Goal: Task Accomplishment & Management: Use online tool/utility

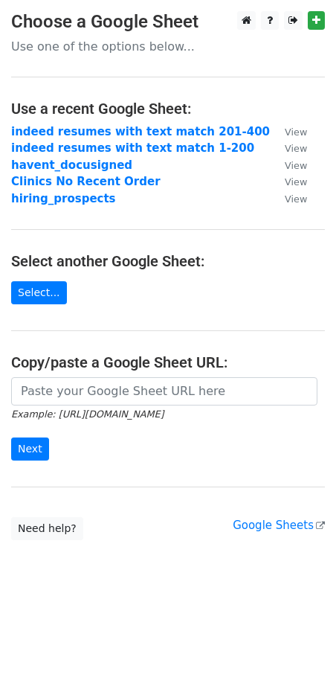
click at [73, 47] on p "Use one of the options below..." at bounding box center [168, 47] width 314 height 16
click at [133, 53] on p "Use one of the options below..." at bounding box center [168, 47] width 314 height 16
click at [42, 298] on link "Select..." at bounding box center [39, 292] width 56 height 23
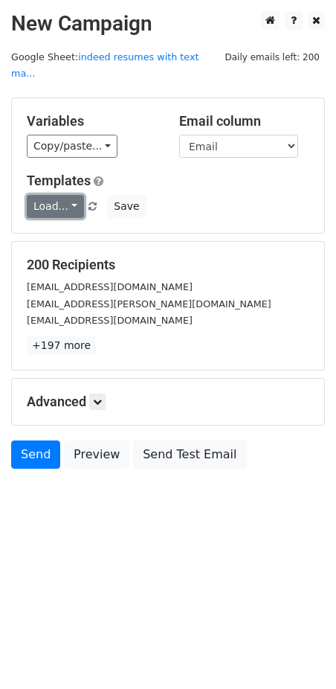
click at [80, 204] on link "Load..." at bounding box center [55, 206] width 57 height 23
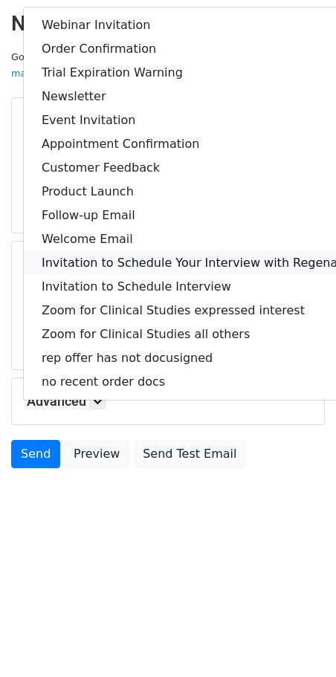
click at [98, 275] on link "Invitation to Schedule Your Interview with Regenative Labs" at bounding box center [217, 263] width 386 height 24
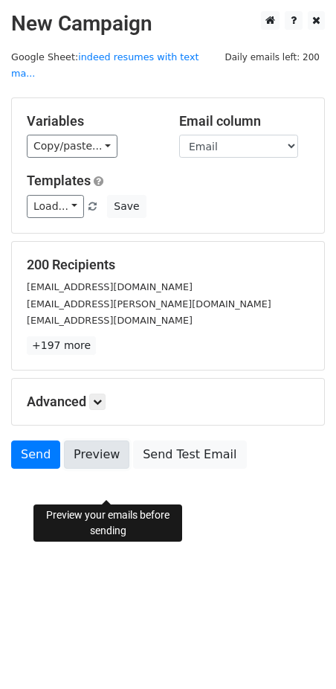
click at [106, 468] on link "Preview" at bounding box center [96, 454] width 65 height 28
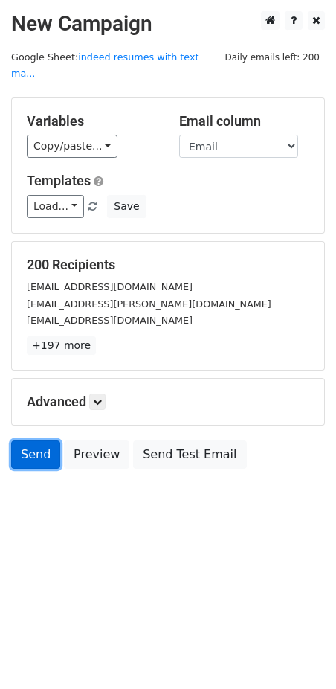
click at [41, 468] on link "Send" at bounding box center [35, 454] width 49 height 28
